Goal: Information Seeking & Learning: Check status

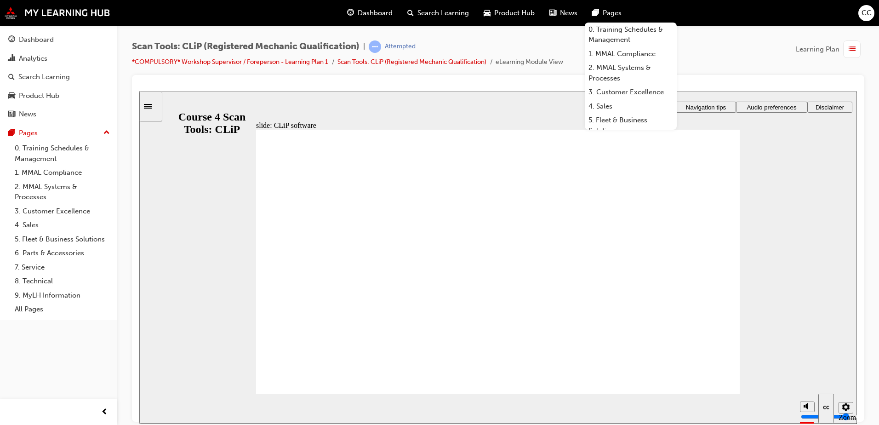
drag, startPoint x: 727, startPoint y: 191, endPoint x: 732, endPoint y: 184, distance: 8.7
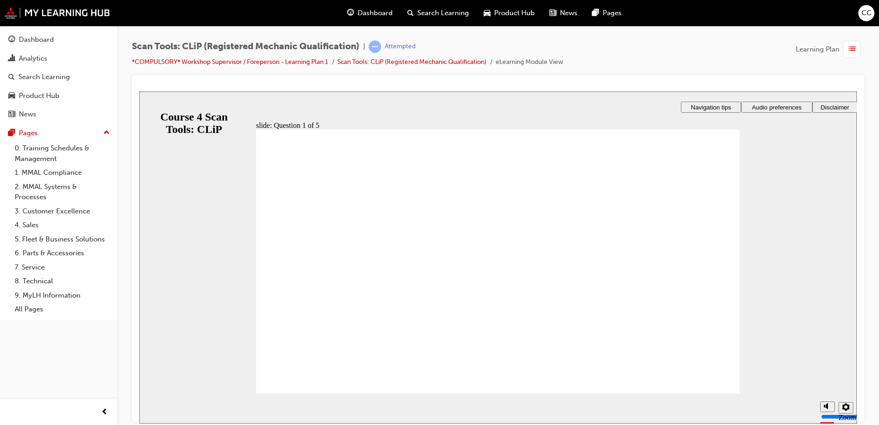
checkbox input "true"
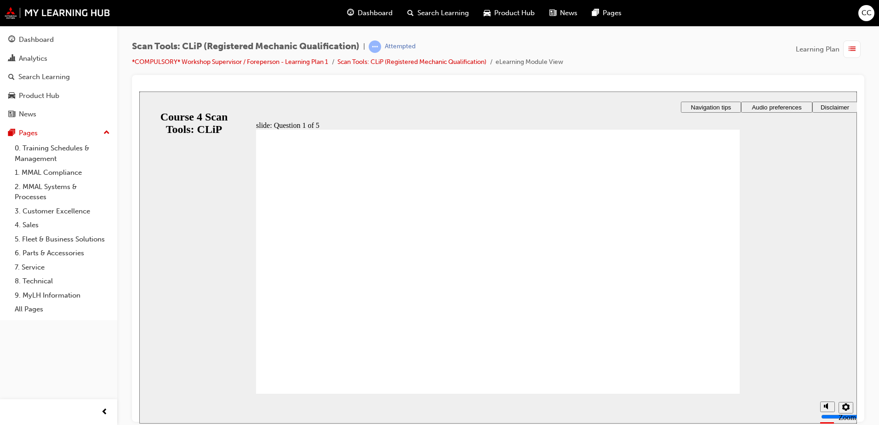
radio input "true"
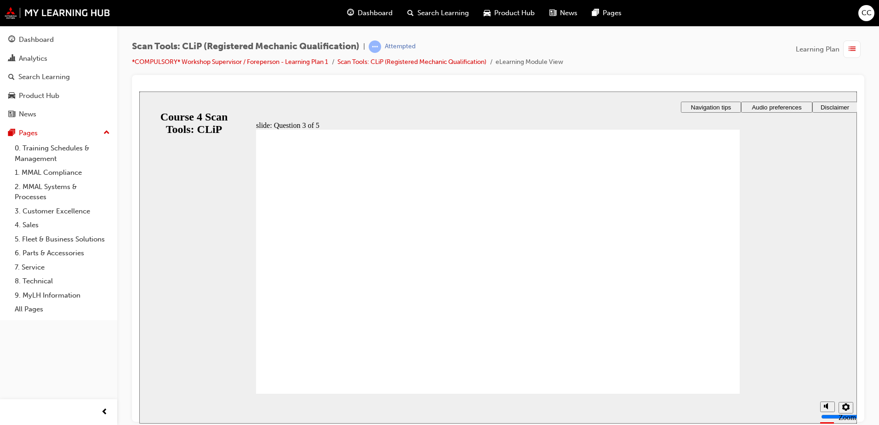
radio input "true"
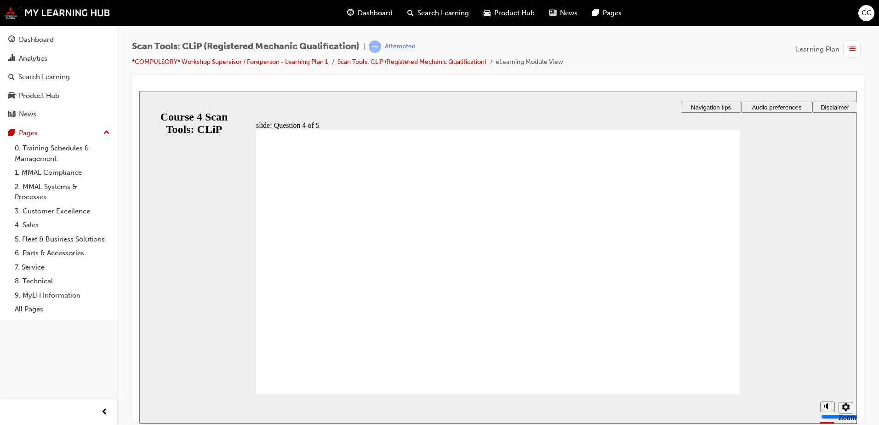
radio input "true"
drag, startPoint x: 324, startPoint y: 377, endPoint x: 339, endPoint y: 361, distance: 21.5
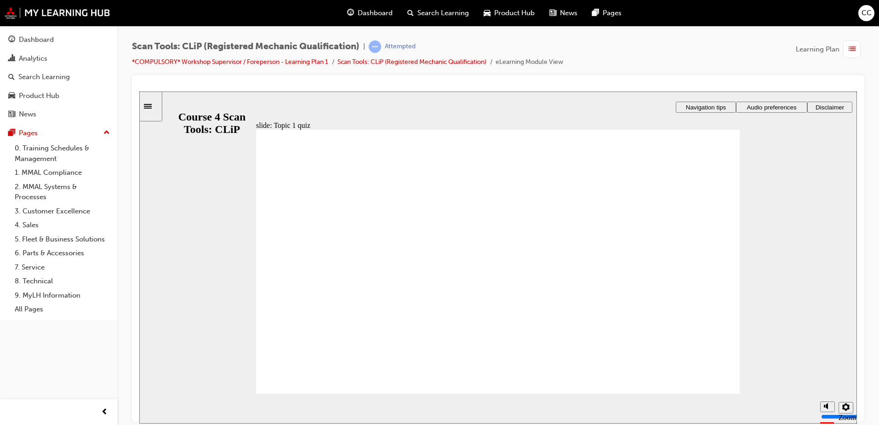
checkbox input "true"
drag, startPoint x: 286, startPoint y: 225, endPoint x: 287, endPoint y: 234, distance: 8.3
checkbox input "true"
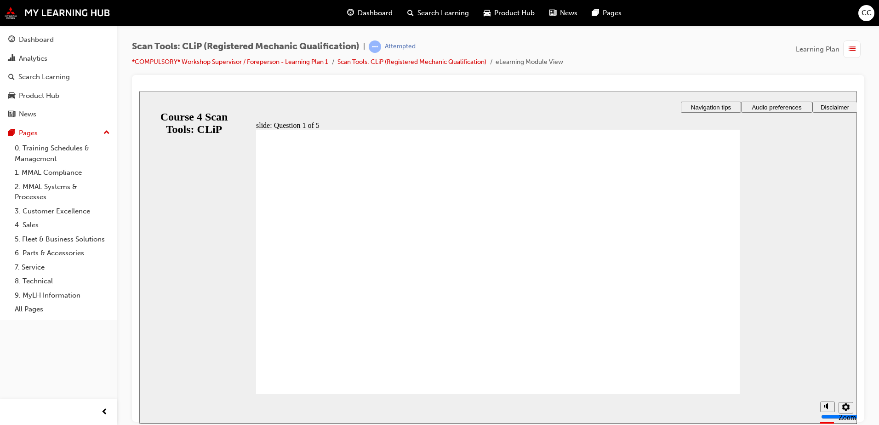
radio input "true"
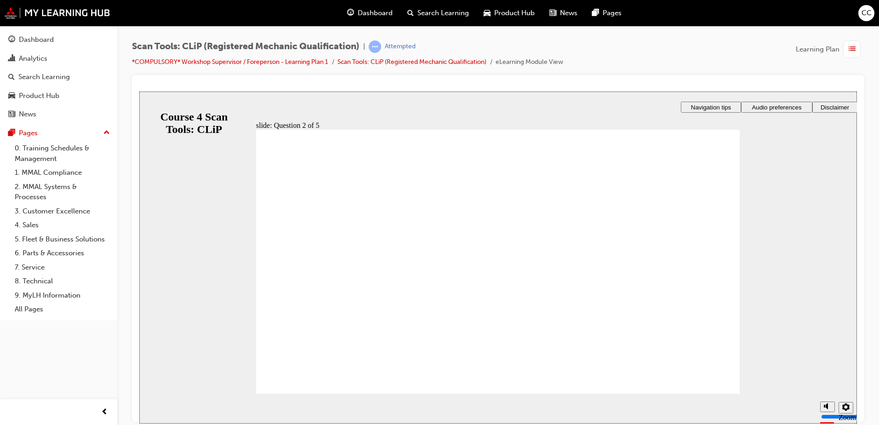
radio input "true"
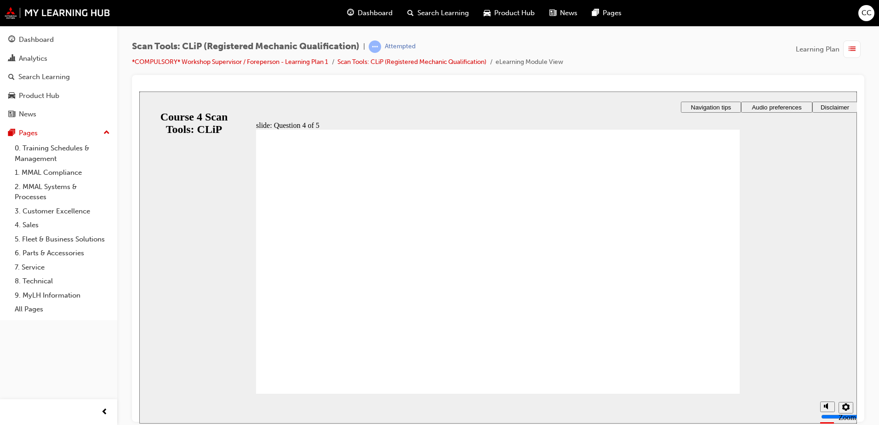
radio input "true"
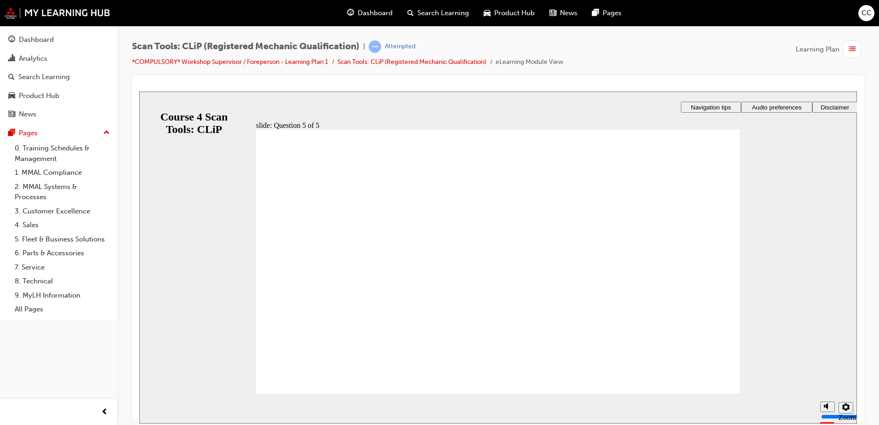
drag, startPoint x: 506, startPoint y: 320, endPoint x: 521, endPoint y: 334, distance: 20.8
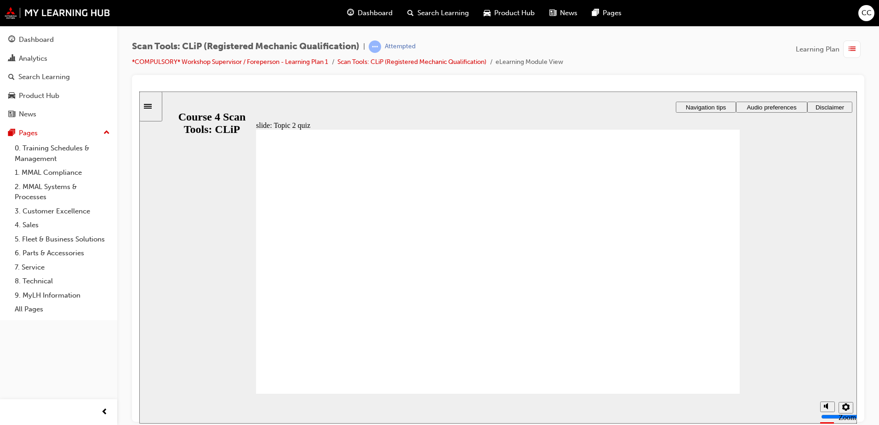
radio input "true"
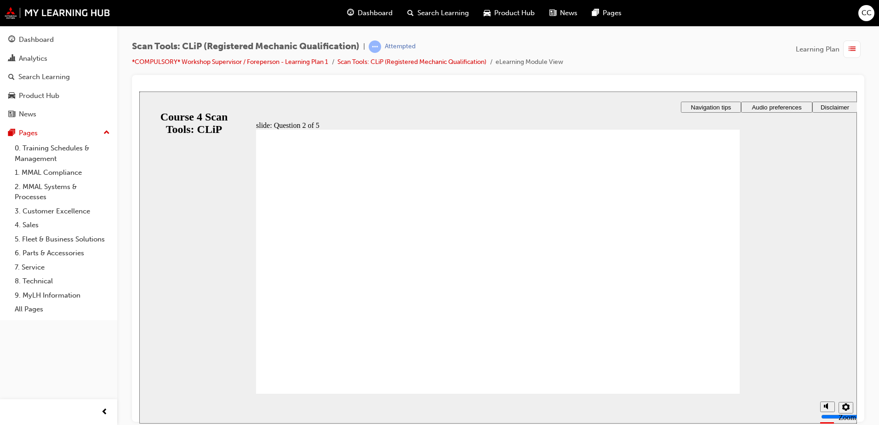
radio input "true"
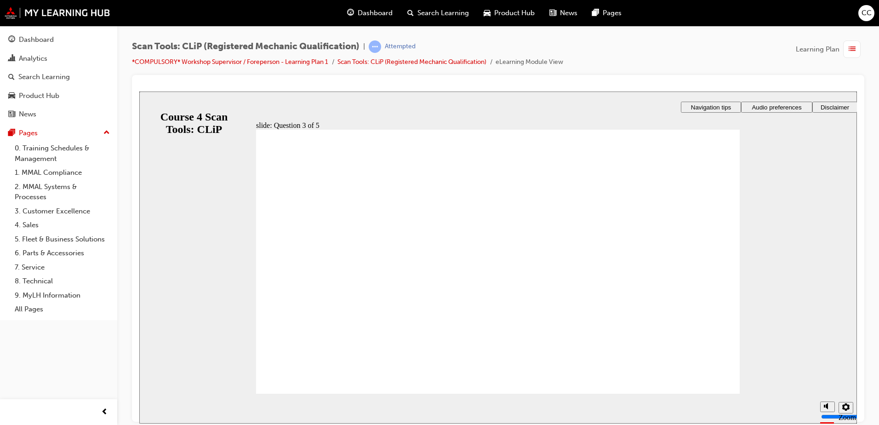
radio input "true"
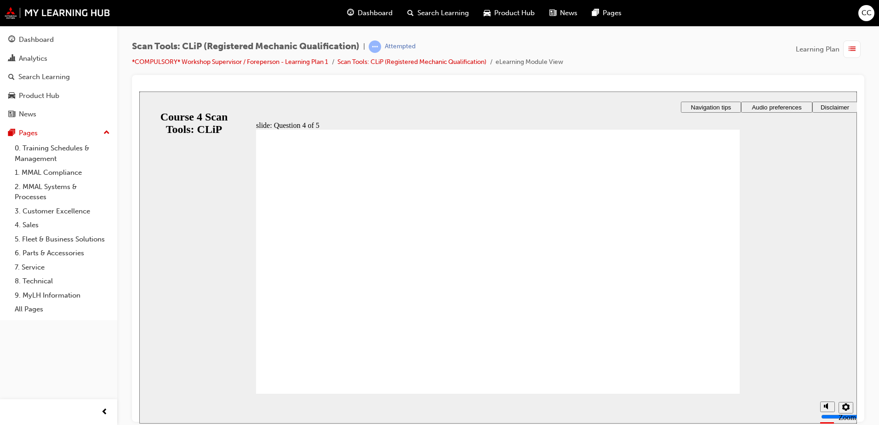
drag, startPoint x: 713, startPoint y: 384, endPoint x: 706, endPoint y: 380, distance: 8.4
radio input "true"
drag, startPoint x: 318, startPoint y: 356, endPoint x: 319, endPoint y: 365, distance: 8.8
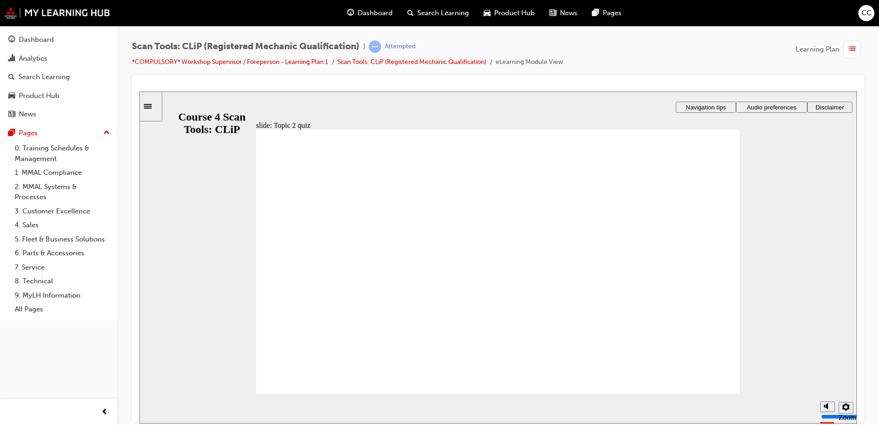
radio input "true"
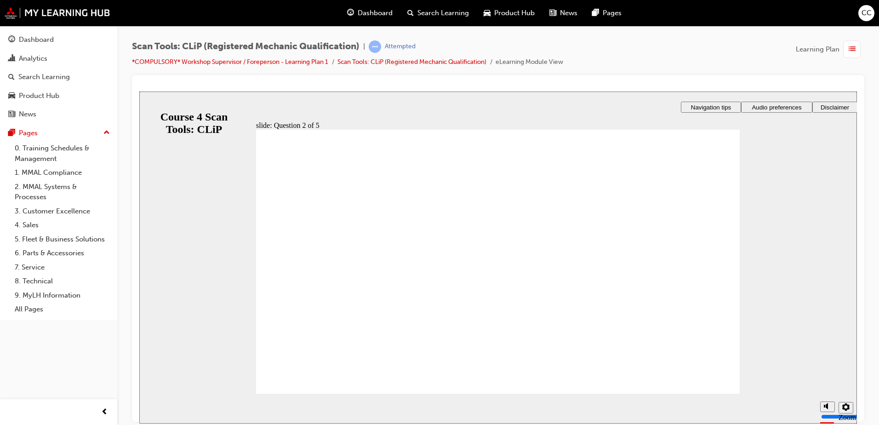
radio input "true"
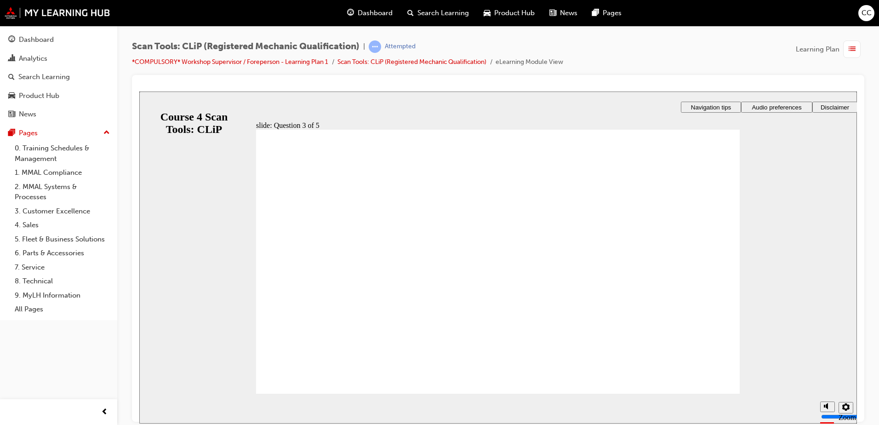
drag, startPoint x: 287, startPoint y: 291, endPoint x: 310, endPoint y: 314, distance: 33.5
radio input "true"
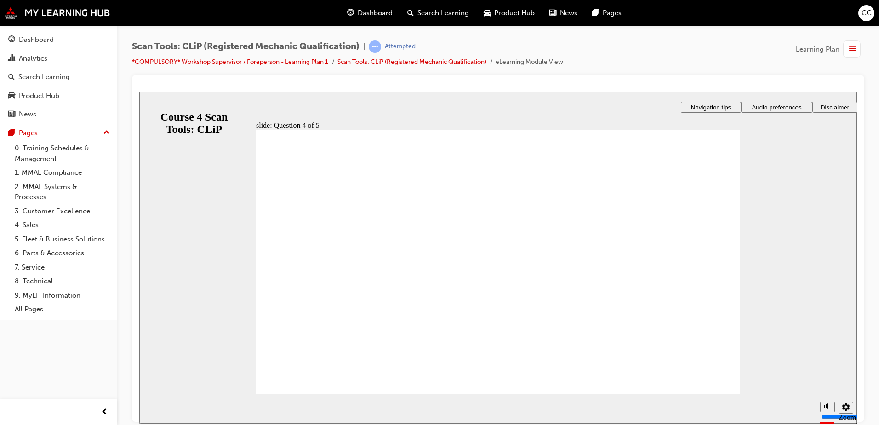
radio input "true"
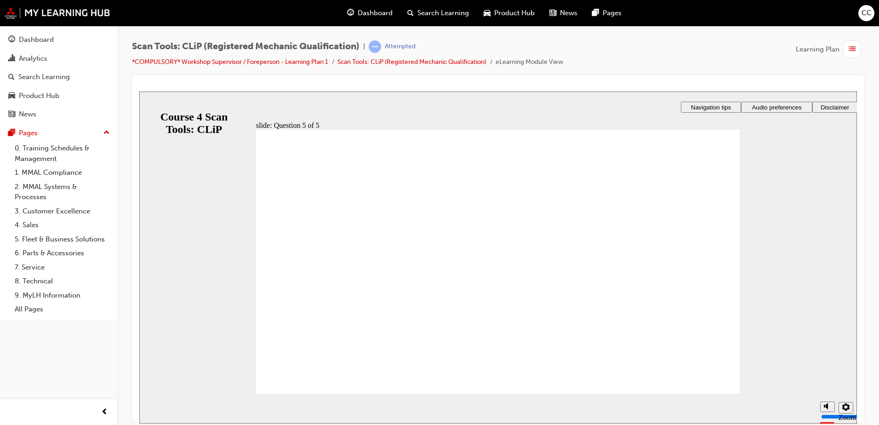
radio input "true"
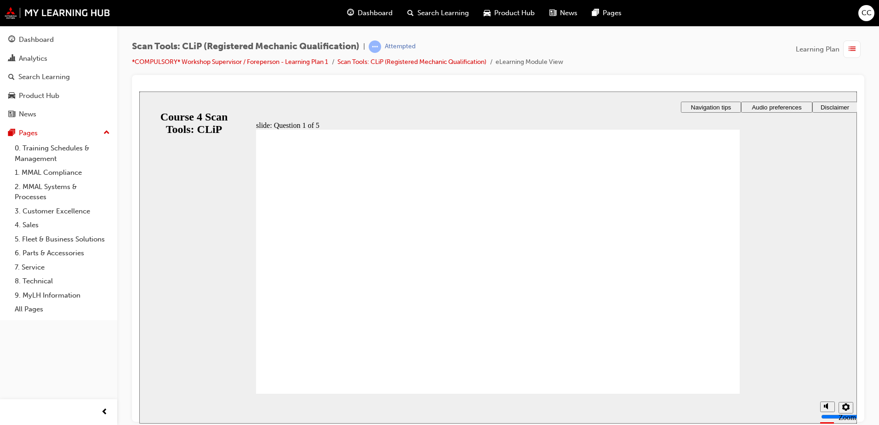
radio input "true"
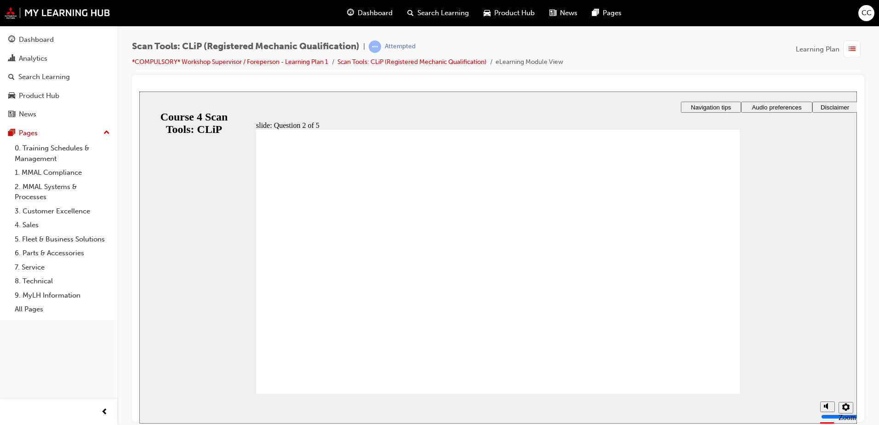
radio input "true"
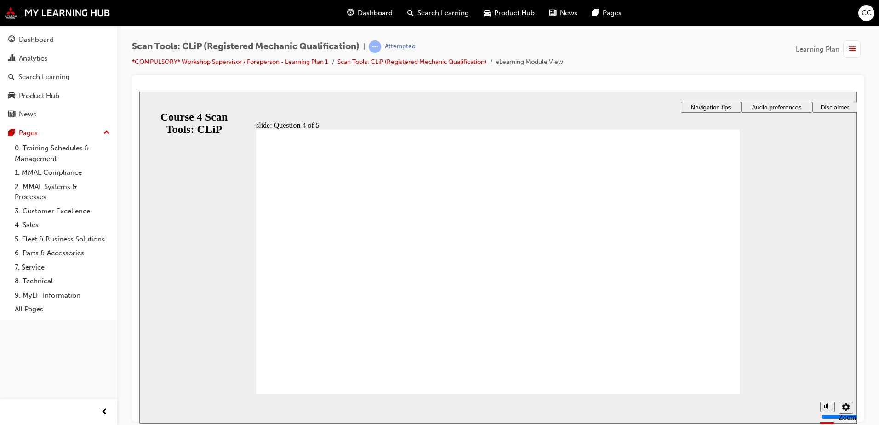
radio input "true"
drag, startPoint x: 484, startPoint y: 326, endPoint x: 490, endPoint y: 323, distance: 7.0
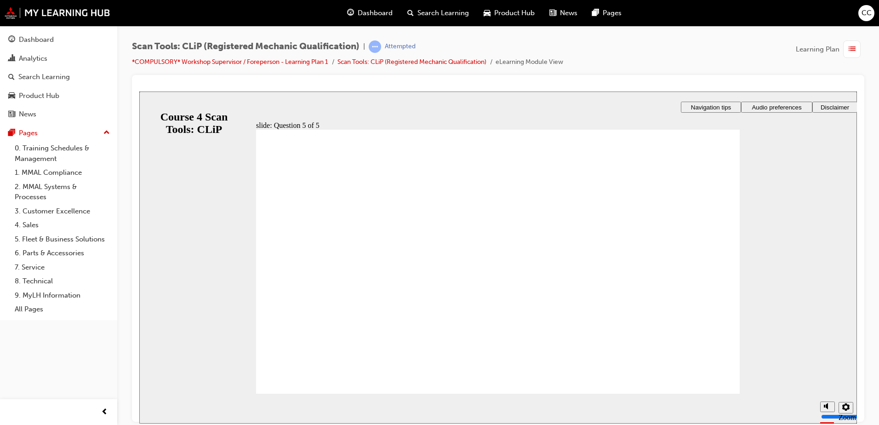
radio input "true"
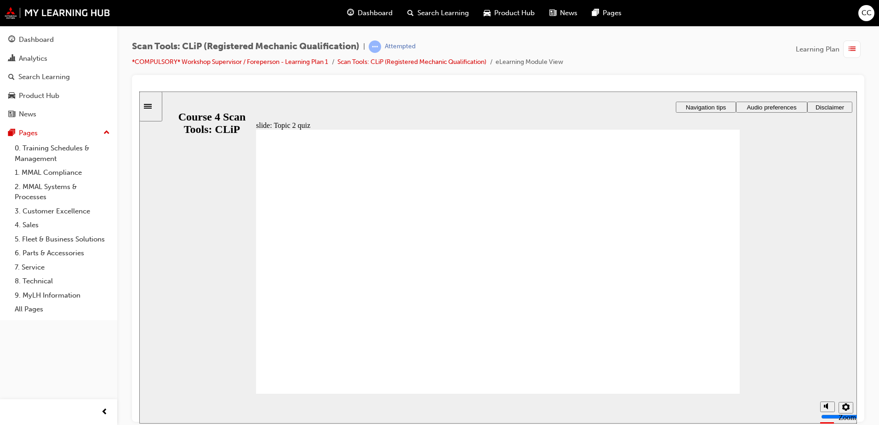
radio input "true"
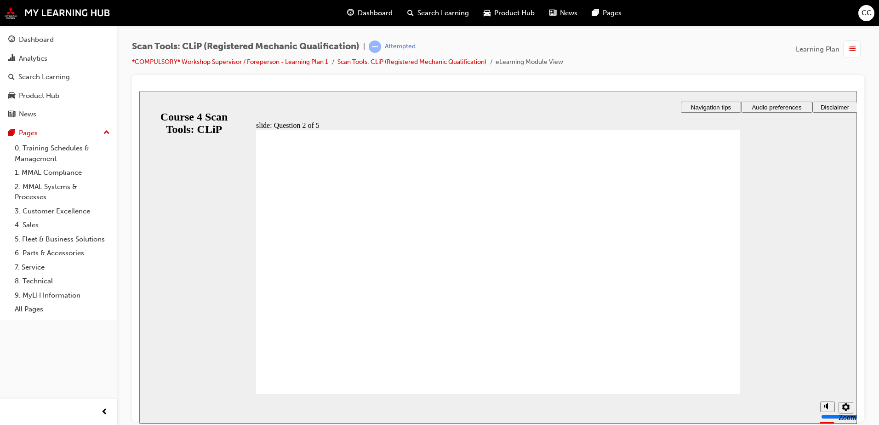
radio input "true"
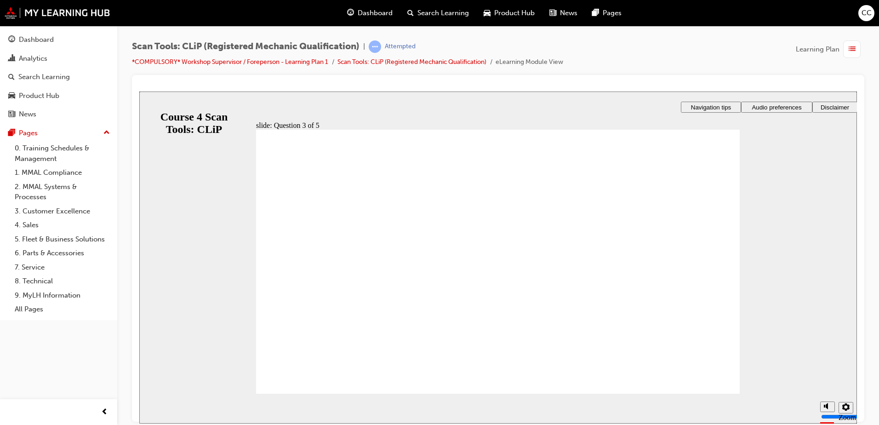
radio input "true"
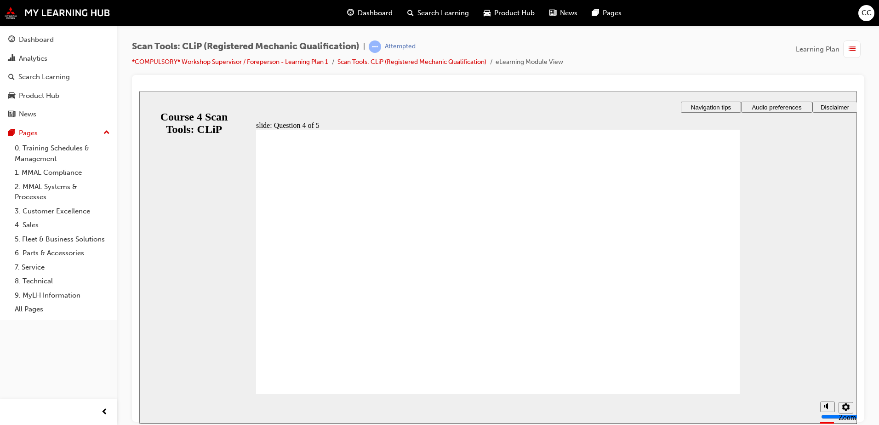
radio input "true"
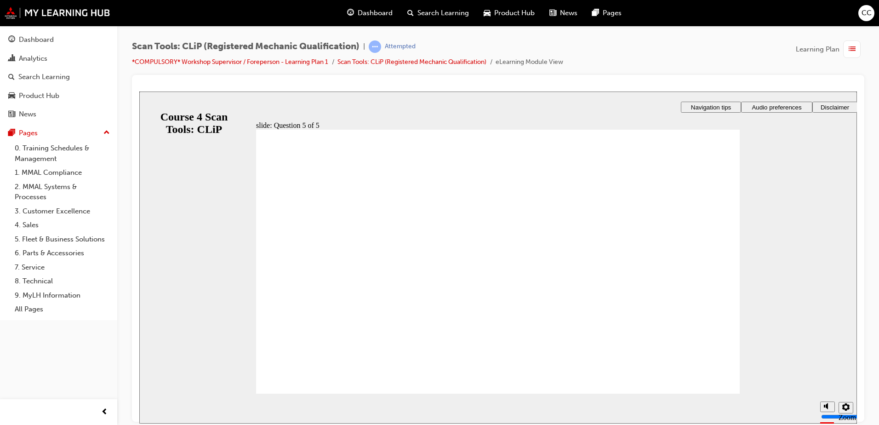
drag, startPoint x: 495, startPoint y: 325, endPoint x: 725, endPoint y: 357, distance: 232.1
drag, startPoint x: 700, startPoint y: 383, endPoint x: 706, endPoint y: 383, distance: 5.5
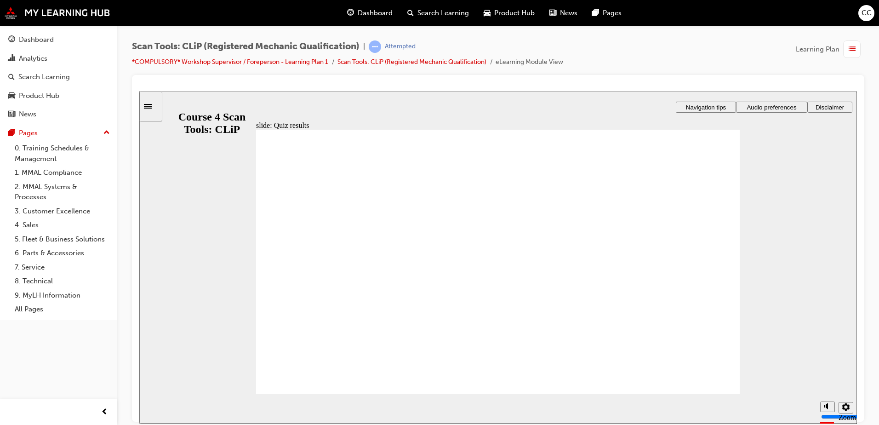
radio input "true"
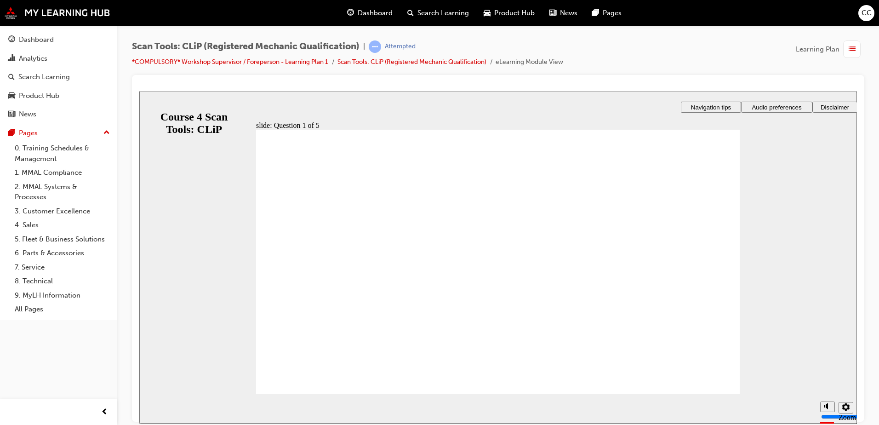
radio input "true"
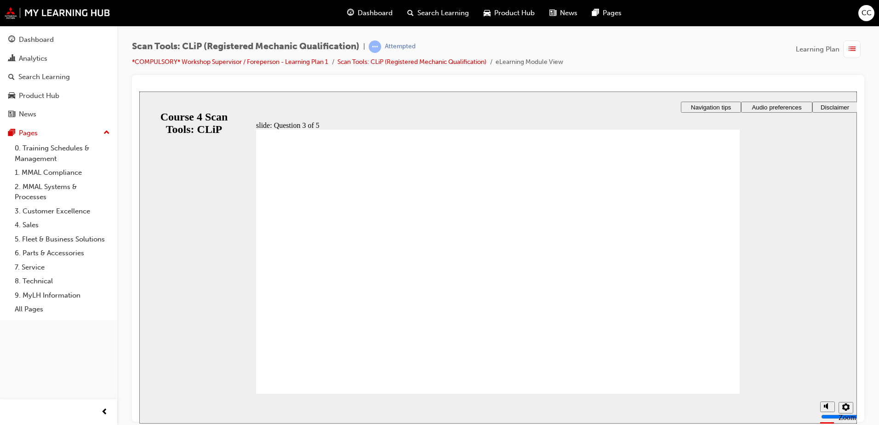
radio input "true"
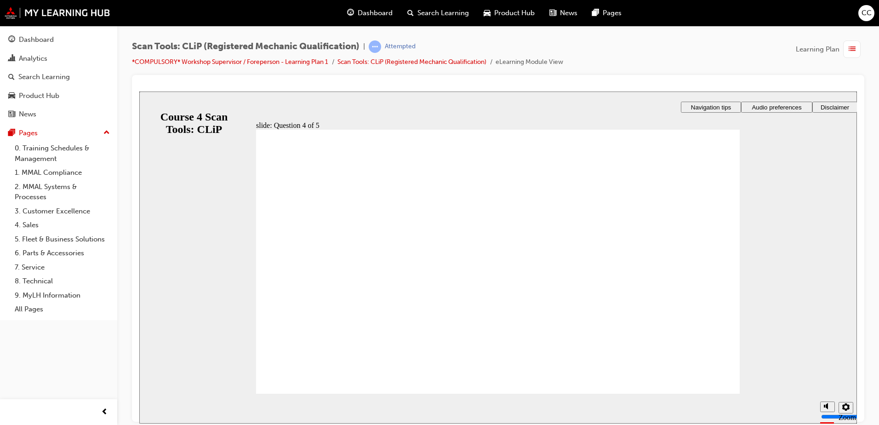
drag, startPoint x: 515, startPoint y: 331, endPoint x: 589, endPoint y: 341, distance: 74.8
radio input "true"
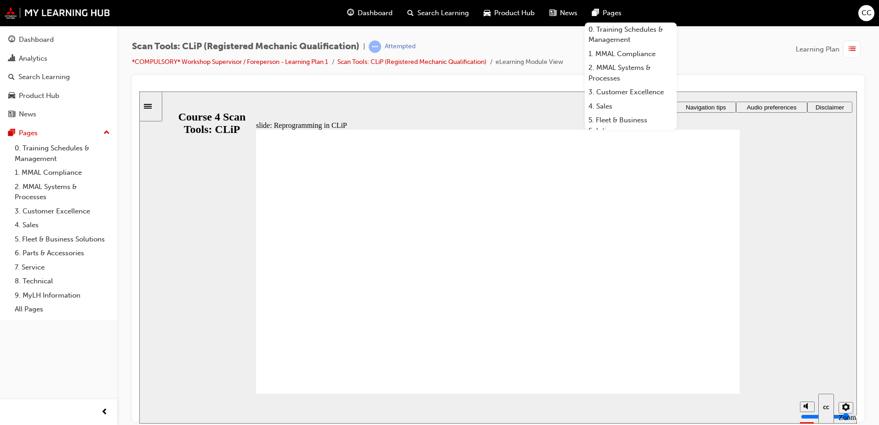
click at [728, 76] on div at bounding box center [498, 248] width 732 height 347
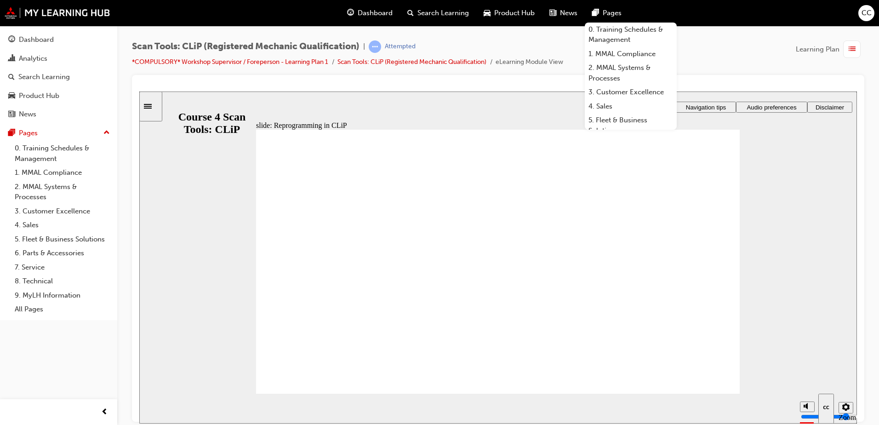
radio input "true"
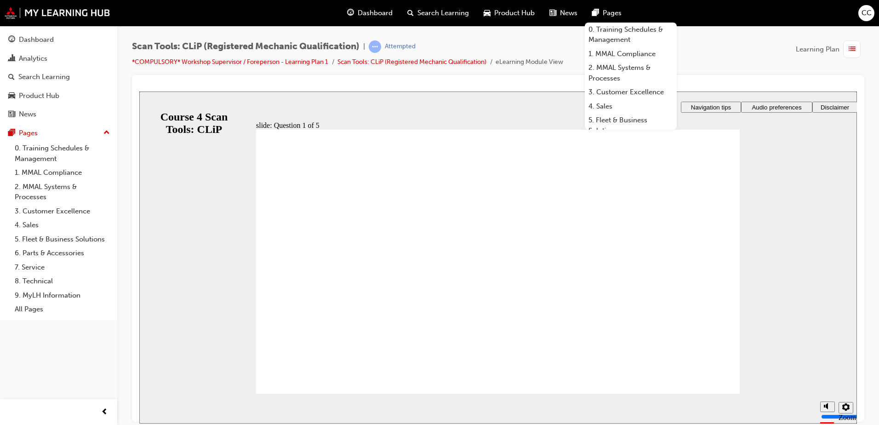
radio input "true"
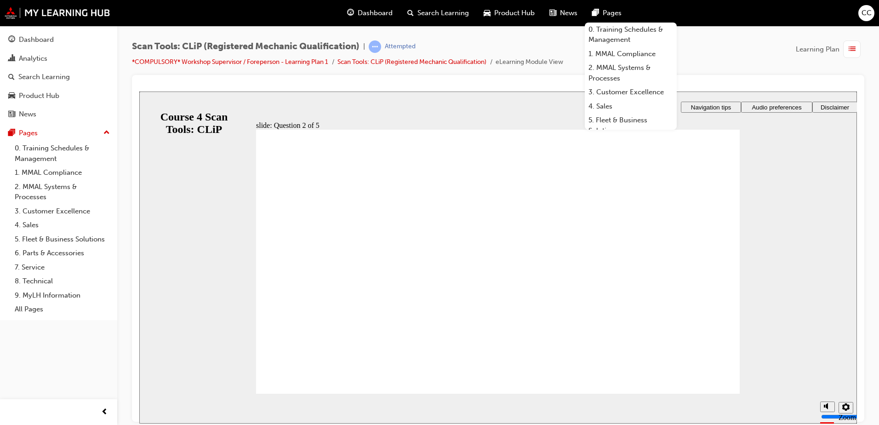
radio input "true"
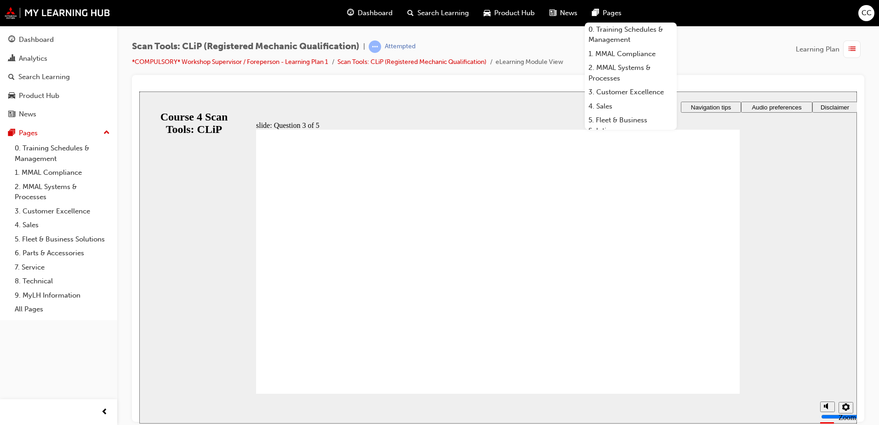
radio input "true"
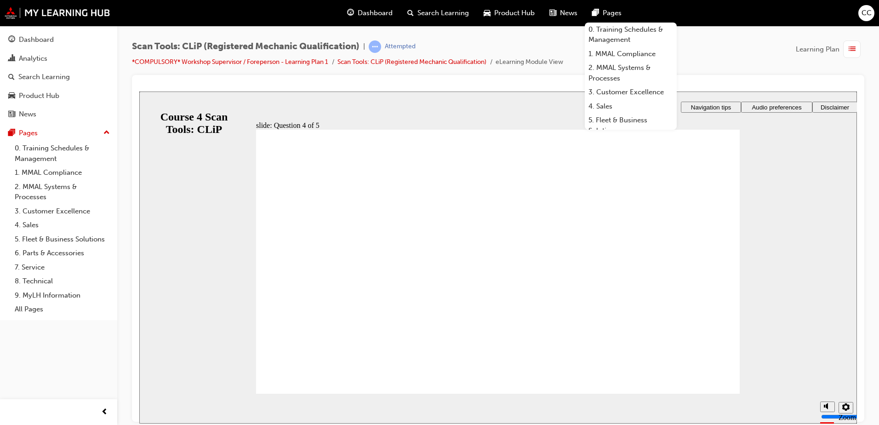
drag, startPoint x: 504, startPoint y: 335, endPoint x: 565, endPoint y: 335, distance: 61.1
radio input "true"
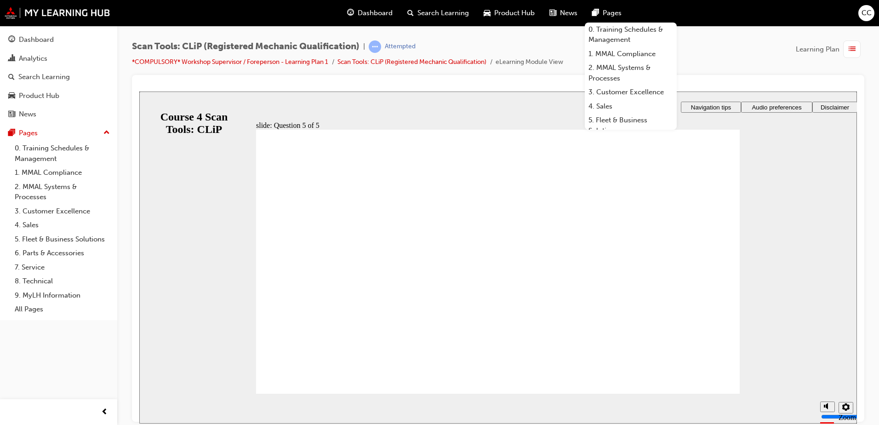
drag, startPoint x: 710, startPoint y: 165, endPoint x: 718, endPoint y: 164, distance: 7.9
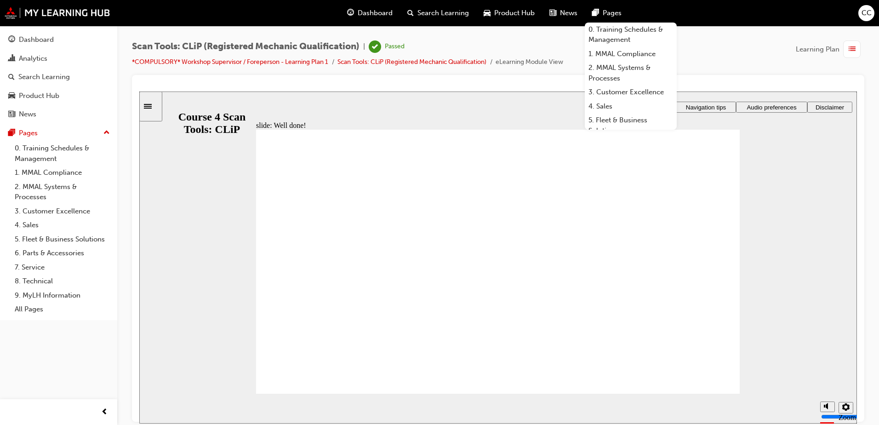
click at [33, 42] on div "Dashboard" at bounding box center [36, 39] width 35 height 11
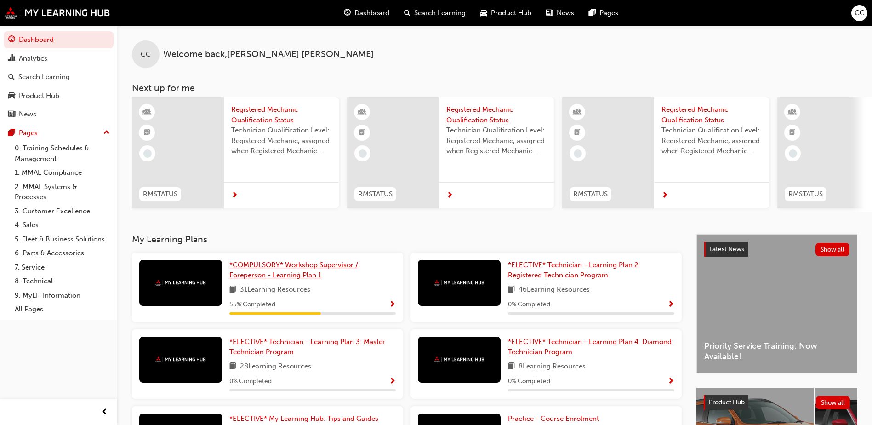
click at [271, 266] on span "*COMPULSORY* Workshop Supervisor / Foreperson - Learning Plan 1" at bounding box center [293, 270] width 129 height 19
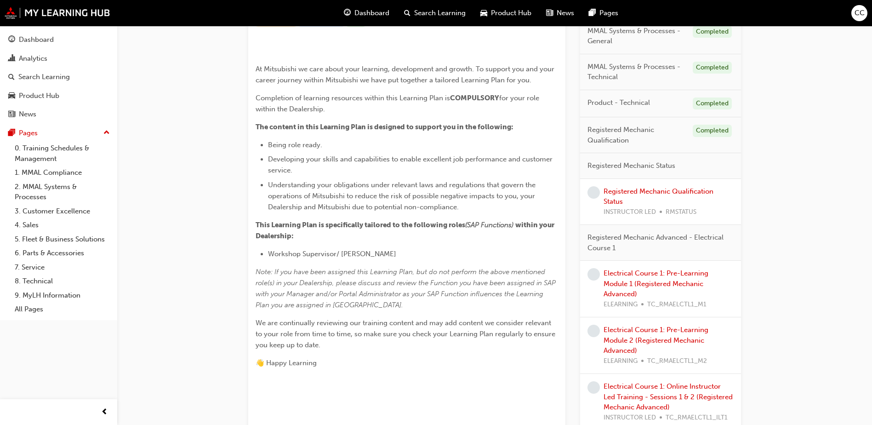
scroll to position [184, 0]
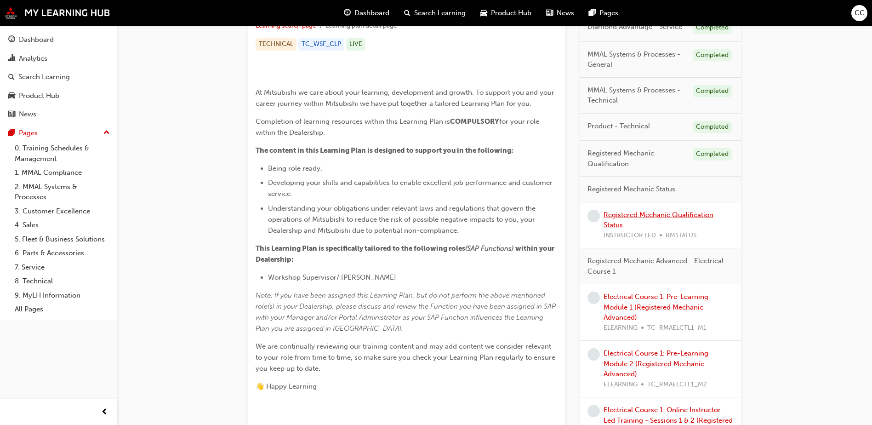
click at [679, 215] on link "Registered Mechanic Qualification Status" at bounding box center [659, 220] width 110 height 19
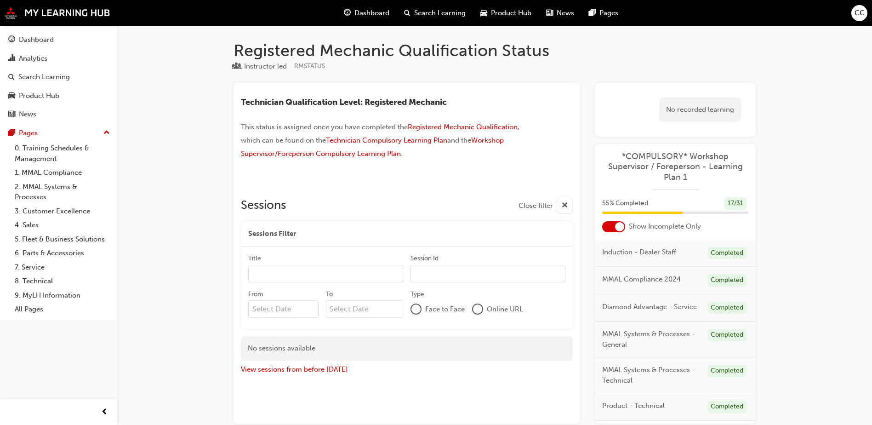
click at [375, 271] on input "Title" at bounding box center [325, 273] width 155 height 17
click at [441, 272] on input "Session Id" at bounding box center [488, 273] width 155 height 17
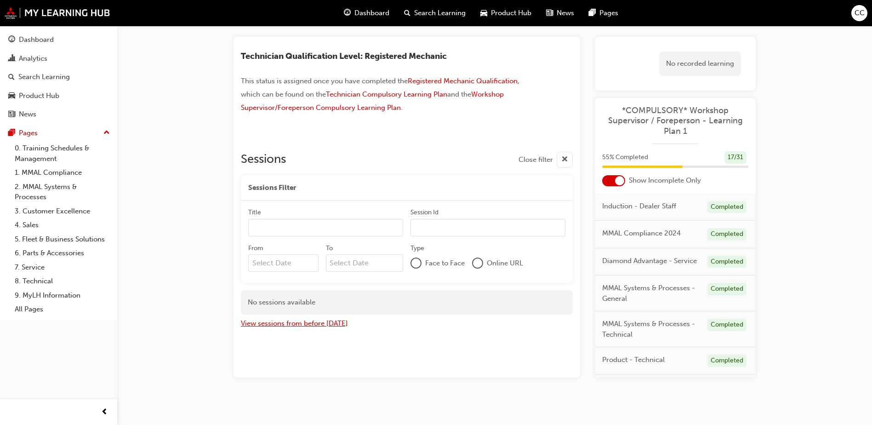
click at [317, 322] on button "View sessions from before [DATE]" at bounding box center [294, 323] width 107 height 11
click at [323, 320] on button "View sessions from [DATE] and in the future" at bounding box center [310, 323] width 139 height 11
click at [287, 324] on button "View sessions from before [DATE]" at bounding box center [294, 323] width 107 height 11
click at [314, 324] on button "View sessions from [DATE] and in the future" at bounding box center [310, 323] width 139 height 11
click at [300, 264] on input "From" at bounding box center [283, 262] width 70 height 17
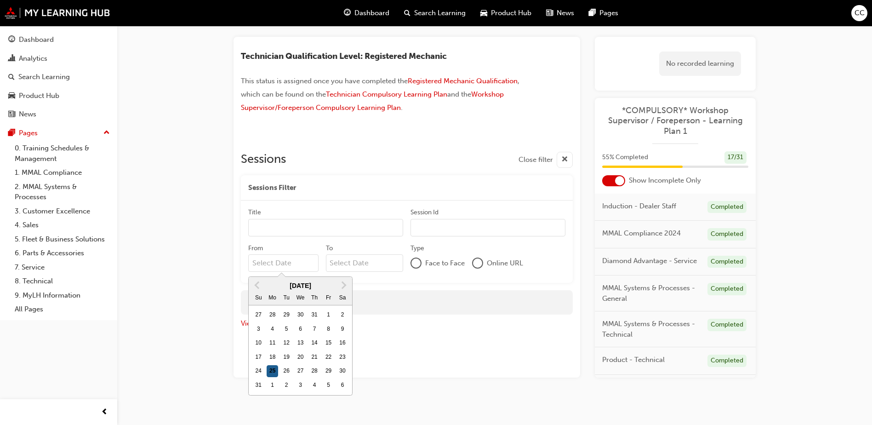
click at [276, 370] on div "25" at bounding box center [273, 371] width 12 height 12
click at [276, 272] on input "From Previous Month Next Month [DATE] Su Mo Tu We Th Fr Sa 27 28 29 30 31 1 2 3…" at bounding box center [283, 262] width 70 height 17
type input "[DATE]"
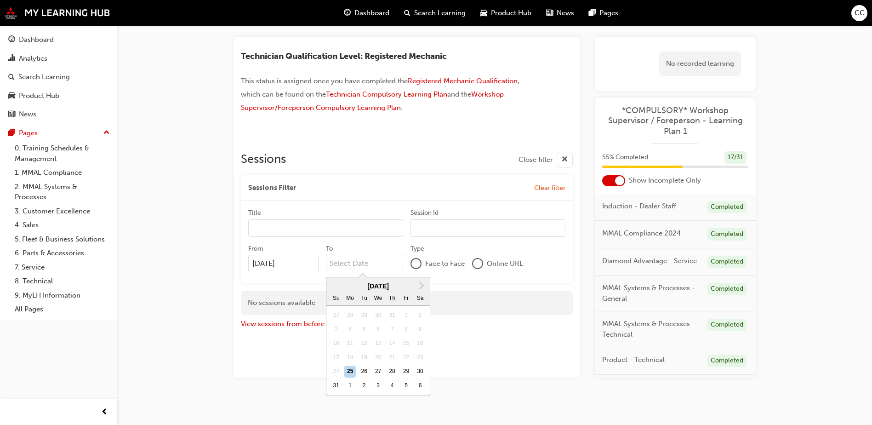
click at [385, 264] on input "To Next Month [DATE] Su Mo Tu We Th Fr Sa 27 28 29 30 31 1 2 3 4 5 6 7 8 9 10 1…" at bounding box center [365, 263] width 78 height 17
click at [421, 285] on span "Next Month" at bounding box center [421, 285] width 0 height 11
click at [364, 371] on div "30" at bounding box center [364, 372] width 12 height 12
click at [364, 272] on input "To [DATE] Previous Month Next Month [DATE] Su Mo Tu We Th Fr Sa 31 1 2 3 4 5 6 …" at bounding box center [365, 263] width 78 height 17
click at [381, 368] on div "1" at bounding box center [378, 372] width 12 height 12
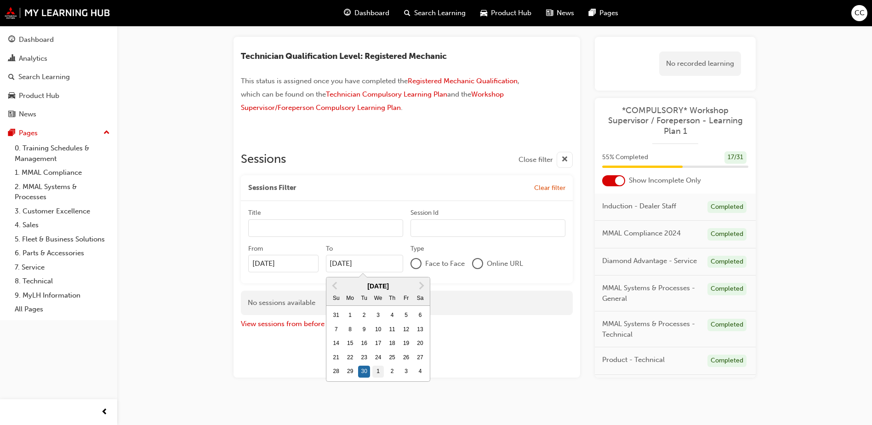
click at [381, 272] on input "[DATE]" at bounding box center [365, 263] width 78 height 17
click at [396, 342] on div "16" at bounding box center [392, 343] width 12 height 12
click at [396, 272] on input "[DATE]" at bounding box center [365, 263] width 78 height 17
click at [389, 369] on div "30" at bounding box center [392, 372] width 12 height 12
click at [389, 272] on input "[DATE]" at bounding box center [365, 263] width 78 height 17
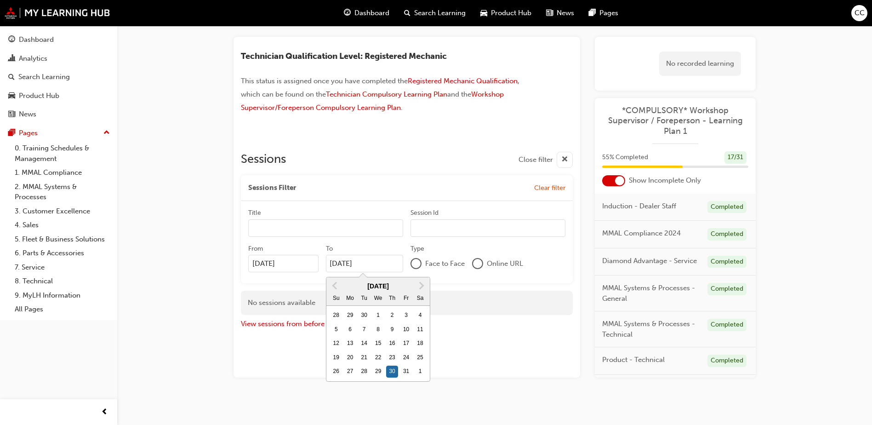
click at [477, 263] on div at bounding box center [477, 263] width 9 height 9
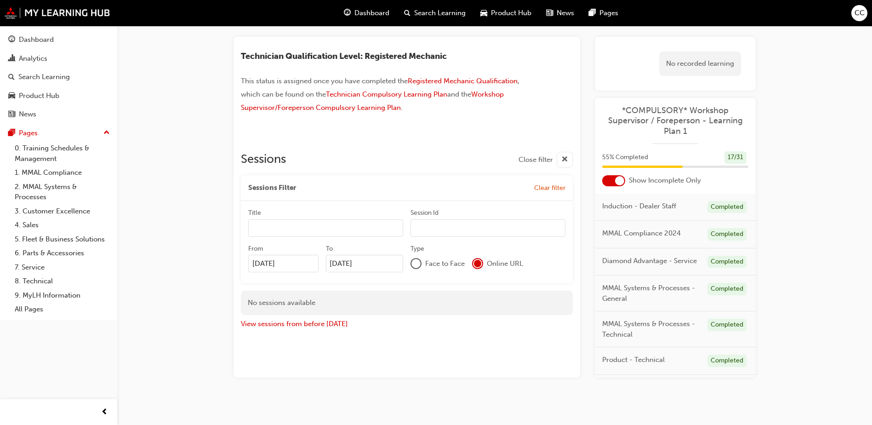
click at [382, 268] on input "[DATE]" at bounding box center [365, 263] width 78 height 17
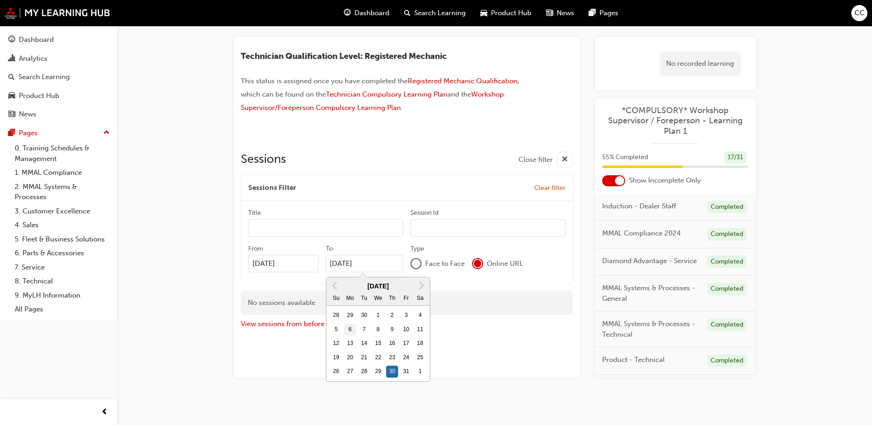
click at [353, 329] on div "6" at bounding box center [350, 330] width 12 height 12
click at [353, 272] on input "[DATE]" at bounding box center [365, 263] width 78 height 17
click at [377, 337] on div "12 13 14 15 16 17 18" at bounding box center [378, 344] width 98 height 14
click at [377, 272] on input "[DATE]" at bounding box center [365, 263] width 78 height 17
click at [361, 346] on div "14" at bounding box center [364, 343] width 12 height 12
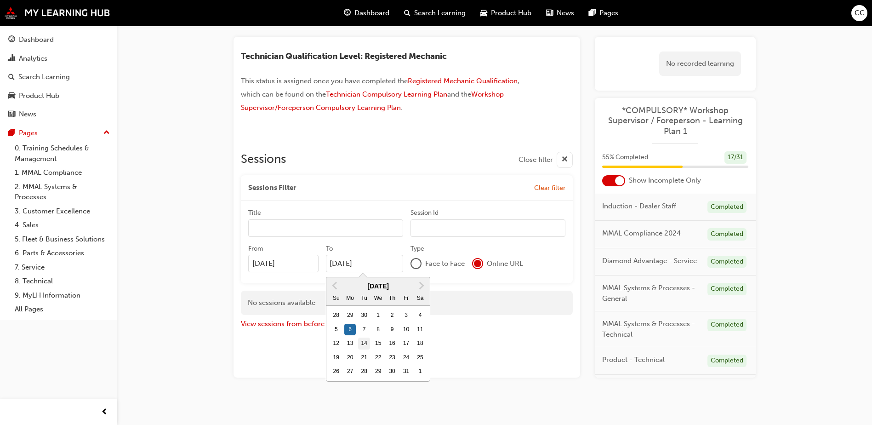
click at [361, 272] on input "[DATE]" at bounding box center [365, 263] width 78 height 17
click at [362, 357] on div "21" at bounding box center [364, 358] width 12 height 12
click at [362, 272] on input "[DATE]" at bounding box center [365, 263] width 78 height 17
click at [368, 368] on div "28" at bounding box center [364, 372] width 12 height 12
click at [368, 272] on input "[DATE]" at bounding box center [365, 263] width 78 height 17
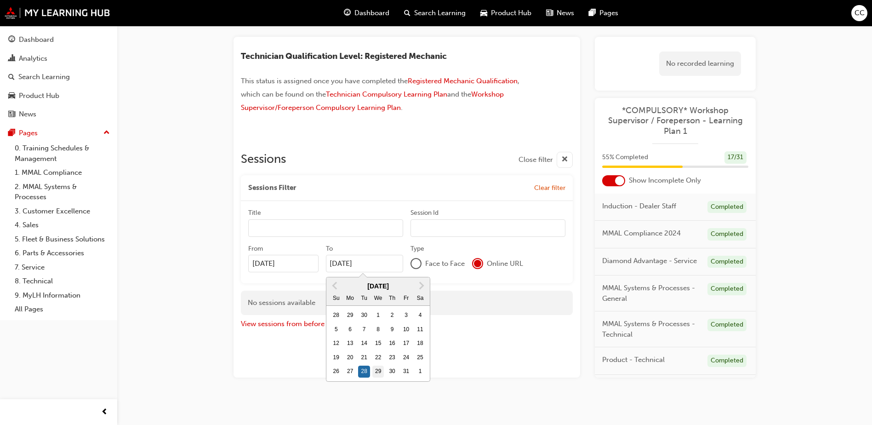
click at [380, 371] on div "29" at bounding box center [378, 372] width 12 height 12
click at [380, 272] on input "[DATE]" at bounding box center [365, 263] width 78 height 17
click at [396, 370] on div "30" at bounding box center [392, 372] width 12 height 12
click at [396, 272] on input "[DATE]" at bounding box center [365, 263] width 78 height 17
click at [409, 369] on div "31" at bounding box center [406, 372] width 12 height 12
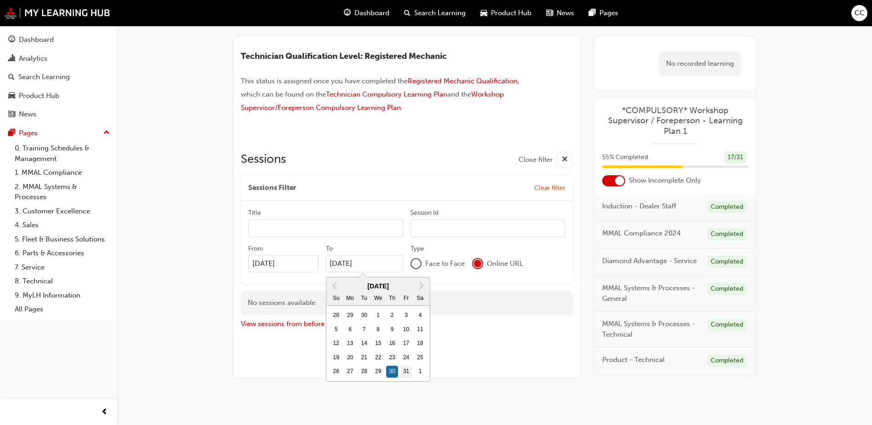
click at [404, 272] on input "[DATE]" at bounding box center [365, 263] width 78 height 17
click at [421, 369] on div "1" at bounding box center [420, 372] width 12 height 12
click at [404, 272] on input "[DATE]" at bounding box center [365, 263] width 78 height 17
click at [365, 342] on div "11" at bounding box center [364, 343] width 12 height 12
click at [365, 272] on input "[DATE]" at bounding box center [365, 263] width 78 height 17
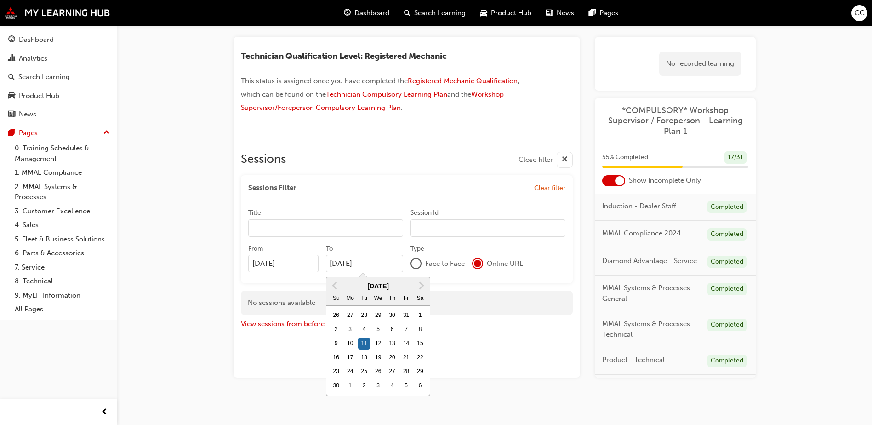
drag, startPoint x: 344, startPoint y: 364, endPoint x: 371, endPoint y: 365, distance: 26.7
click at [346, 365] on div "23 24 25 26 27 28 29" at bounding box center [378, 372] width 98 height 14
click at [346, 272] on input "[DATE]" at bounding box center [365, 263] width 78 height 17
click at [384, 366] on div "26" at bounding box center [378, 372] width 12 height 12
click at [384, 272] on input "[DATE]" at bounding box center [365, 263] width 78 height 17
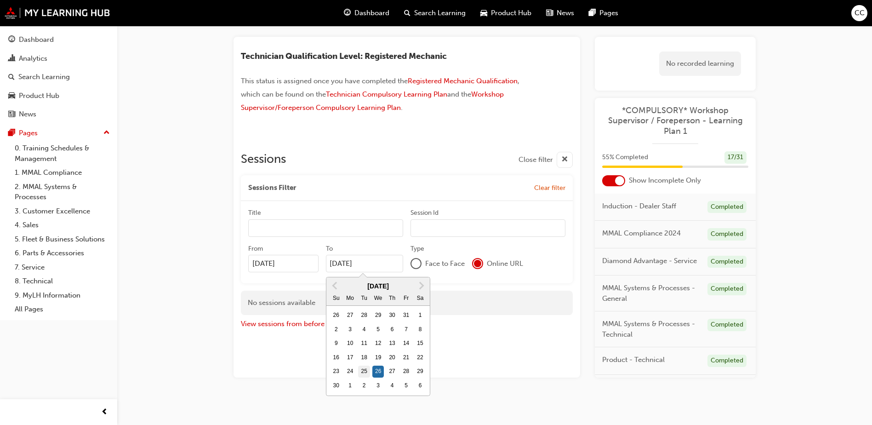
click at [366, 376] on div "25" at bounding box center [364, 372] width 12 height 12
click at [366, 272] on input "[DATE]" at bounding box center [365, 263] width 78 height 17
click at [345, 378] on div "30 1 2 3 4 5 6" at bounding box center [378, 385] width 98 height 14
click at [345, 272] on input "[DATE]" at bounding box center [365, 263] width 78 height 17
click at [377, 384] on div "3" at bounding box center [378, 386] width 12 height 12
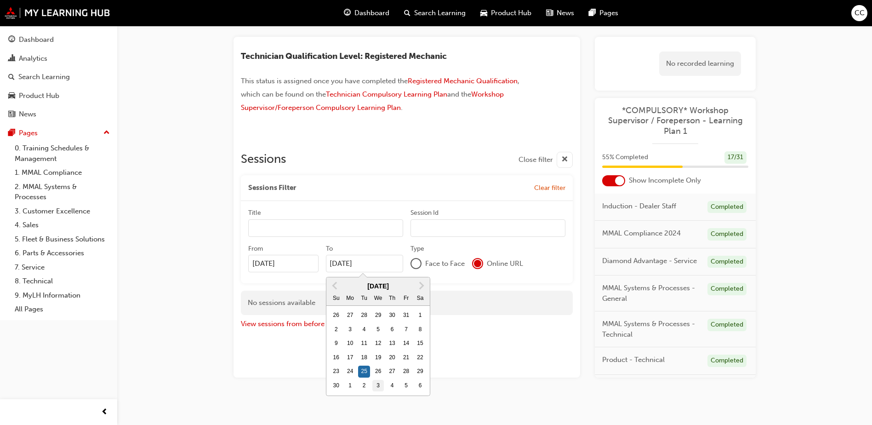
click at [377, 272] on input "[DATE]" at bounding box center [365, 263] width 78 height 17
type input "[DATE]"
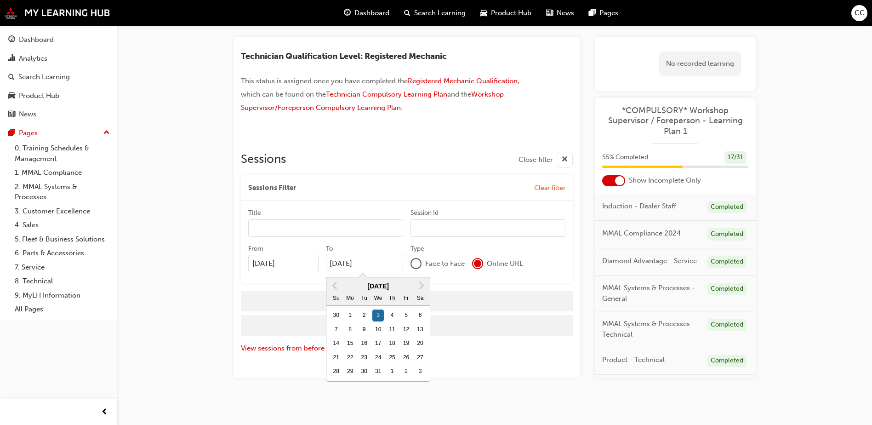
click at [401, 384] on div "Previous Month Next Month [DATE] Su Mo Tu We Th Fr Sa 30 1 2 3 4 5 6 7 8 9 10 1…" at bounding box center [378, 331] width 104 height 108
click at [401, 272] on input "[DATE]" at bounding box center [365, 263] width 78 height 17
drag, startPoint x: 595, startPoint y: 352, endPoint x: 589, endPoint y: 352, distance: 6.0
click at [592, 352] on div "Technician Qualification Level: Registered Mechanic This status is assigned onc…" at bounding box center [495, 207] width 522 height 341
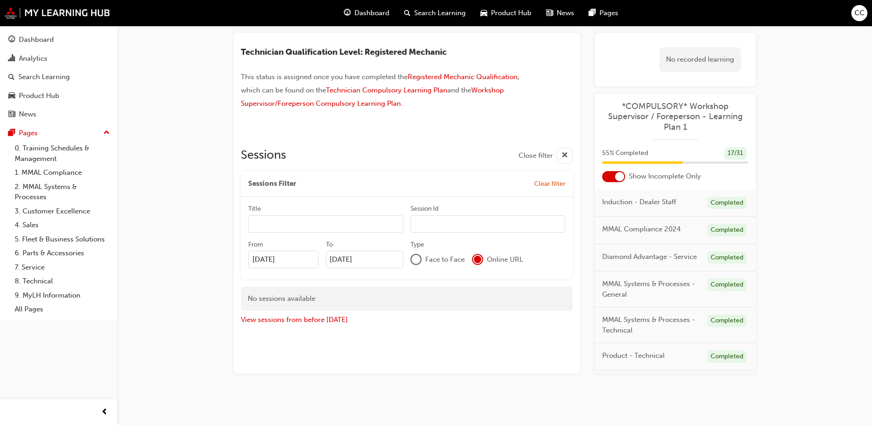
scroll to position [51, 0]
click at [418, 255] on div at bounding box center [415, 258] width 9 height 9
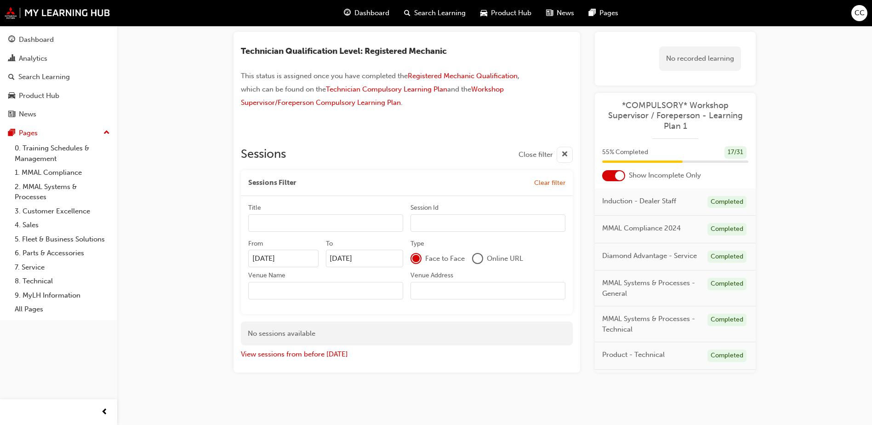
click at [449, 331] on div "No sessions available" at bounding box center [407, 333] width 332 height 24
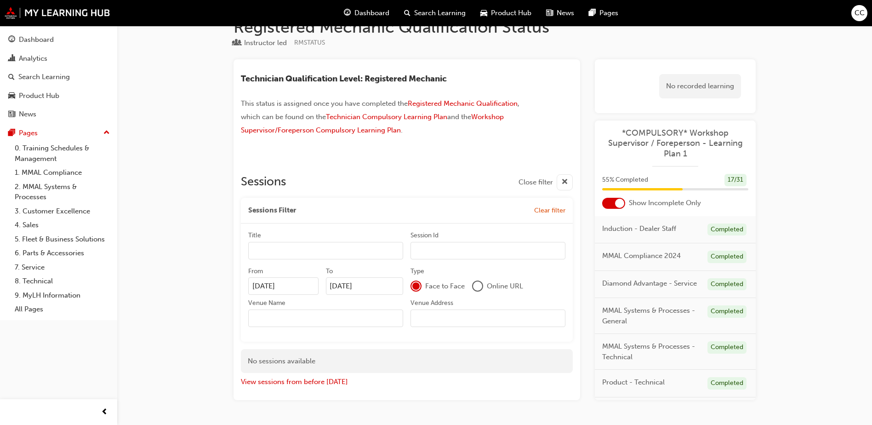
scroll to position [0, 0]
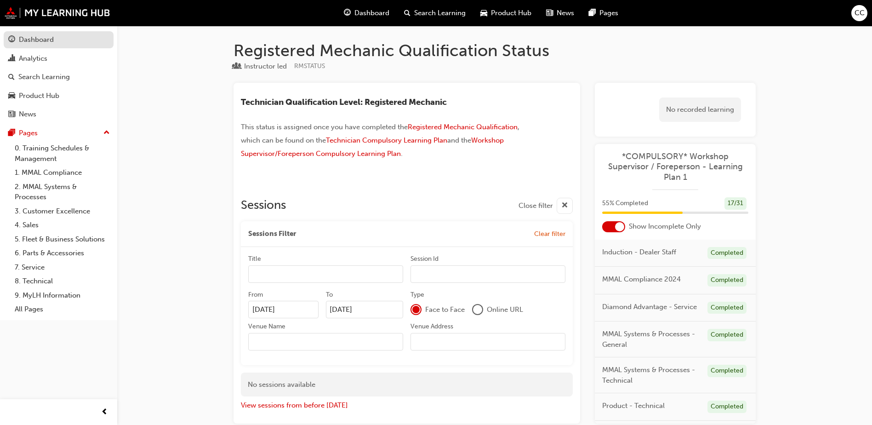
click at [41, 39] on div "Dashboard" at bounding box center [36, 39] width 35 height 11
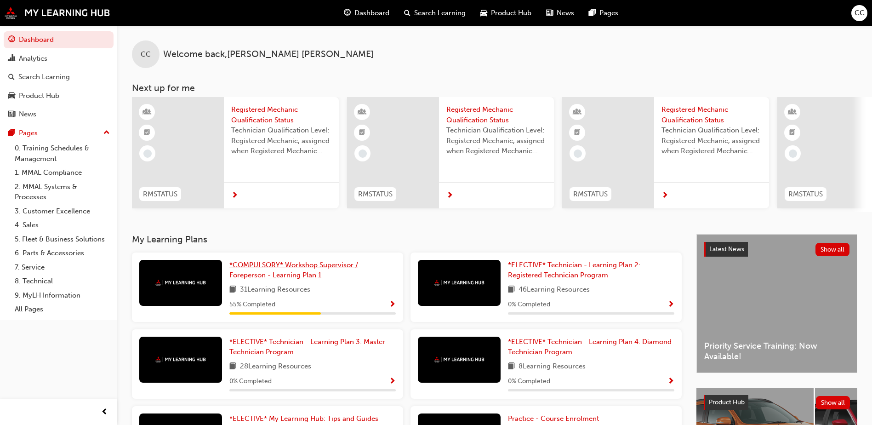
click at [294, 271] on span "*COMPULSORY* Workshop Supervisor / Foreperson - Learning Plan 1" at bounding box center [293, 270] width 129 height 19
